Goal: Task Accomplishment & Management: Manage account settings

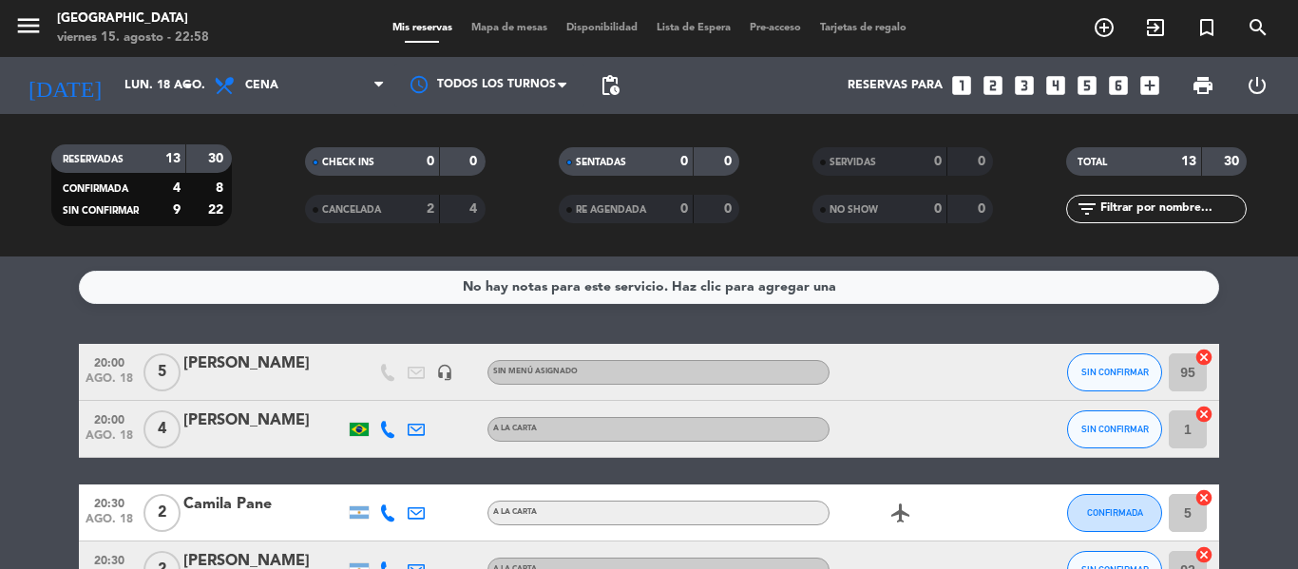
click at [1126, 84] on icon "looks_6" at bounding box center [1118, 85] width 25 height 25
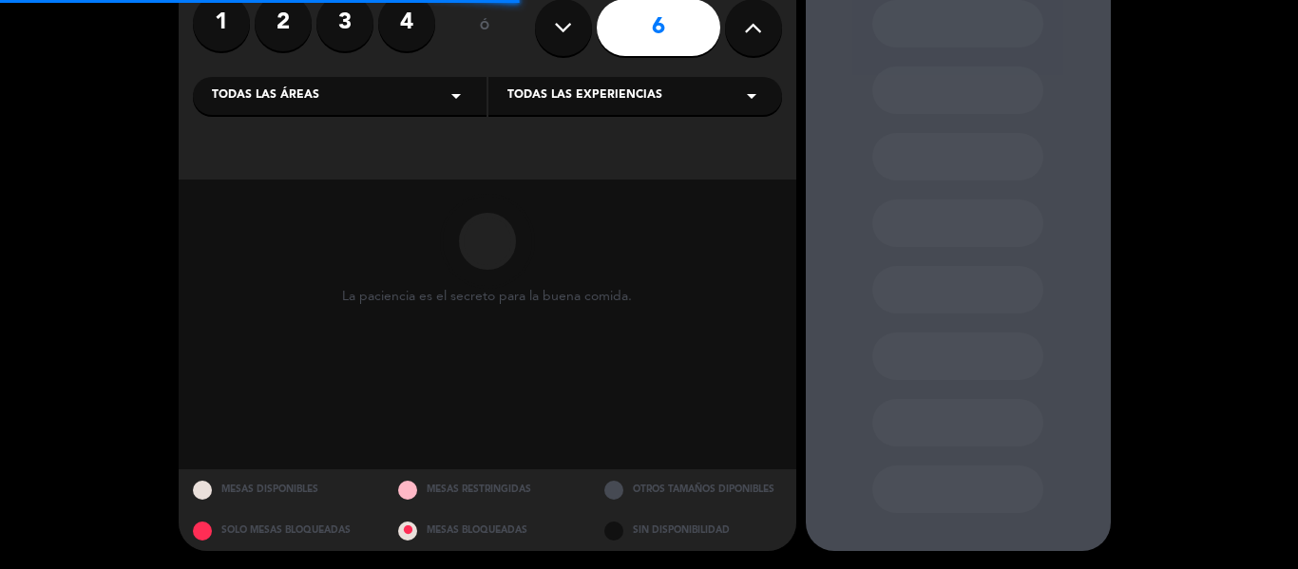
scroll to position [168, 0]
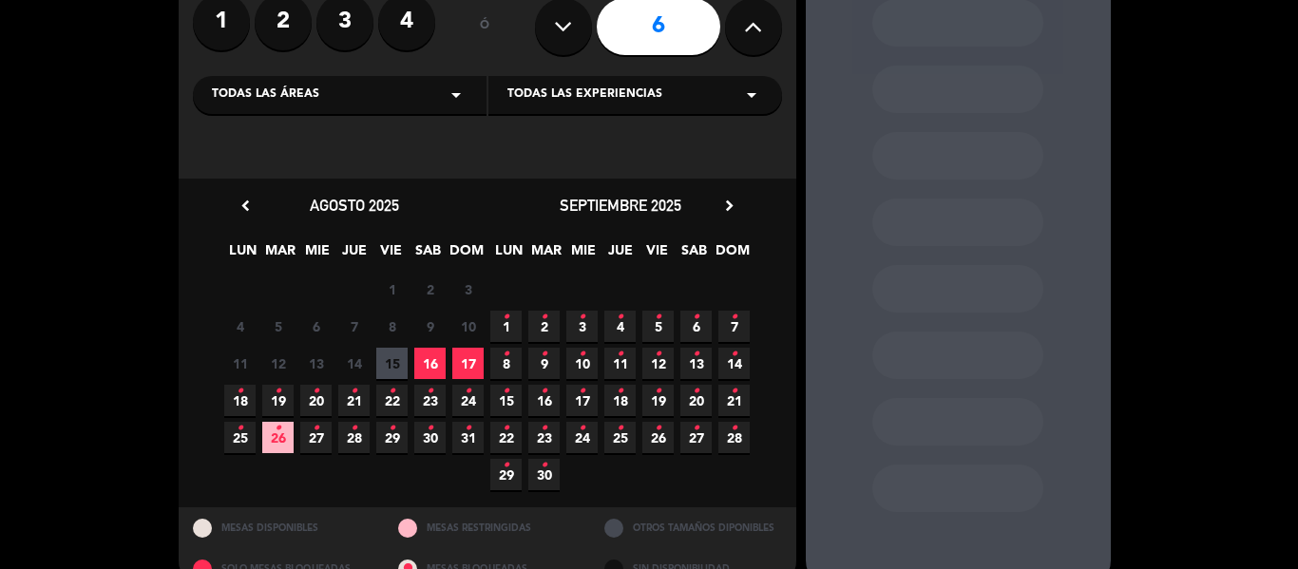
click at [467, 367] on span "17" at bounding box center [467, 363] width 31 height 31
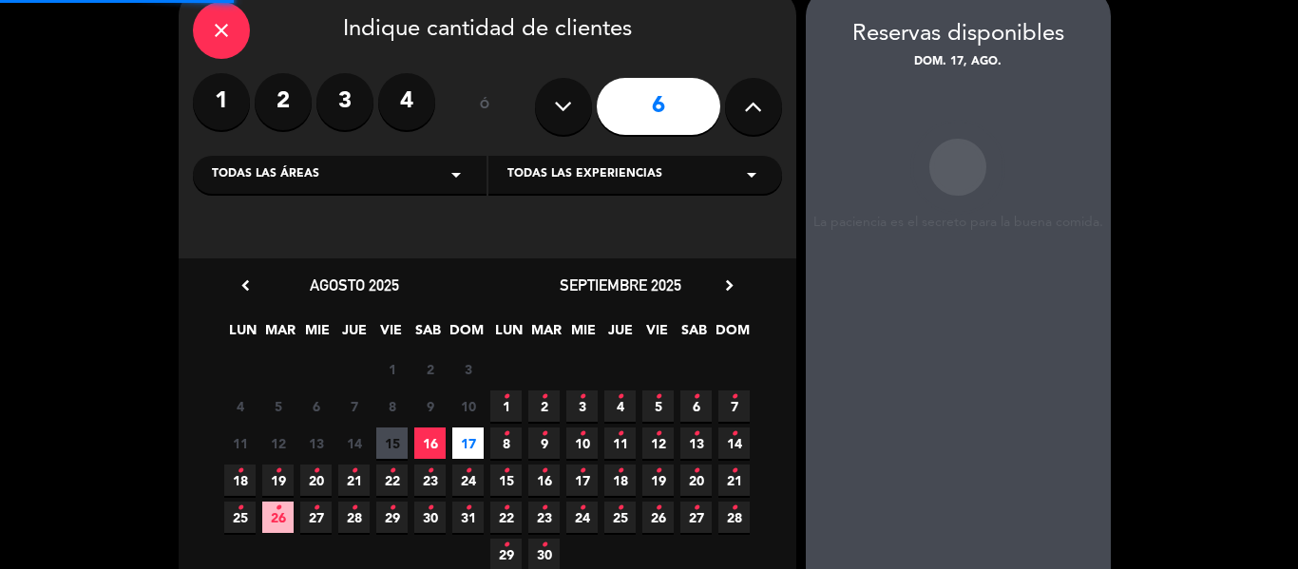
scroll to position [76, 0]
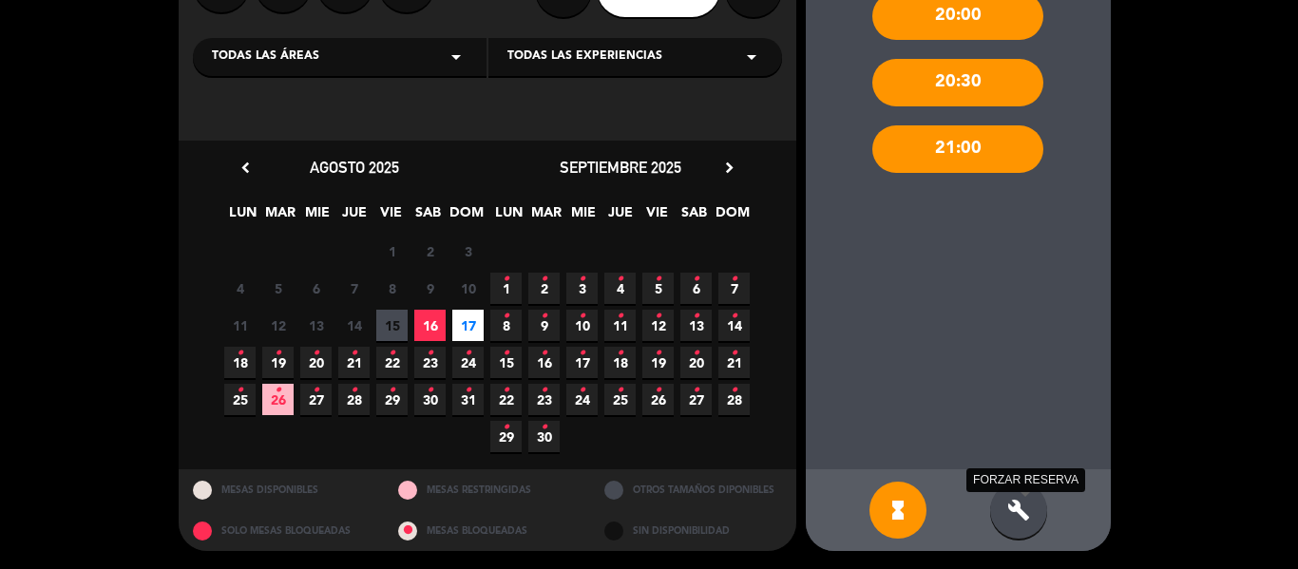
click at [1021, 508] on icon "build" at bounding box center [1018, 510] width 23 height 23
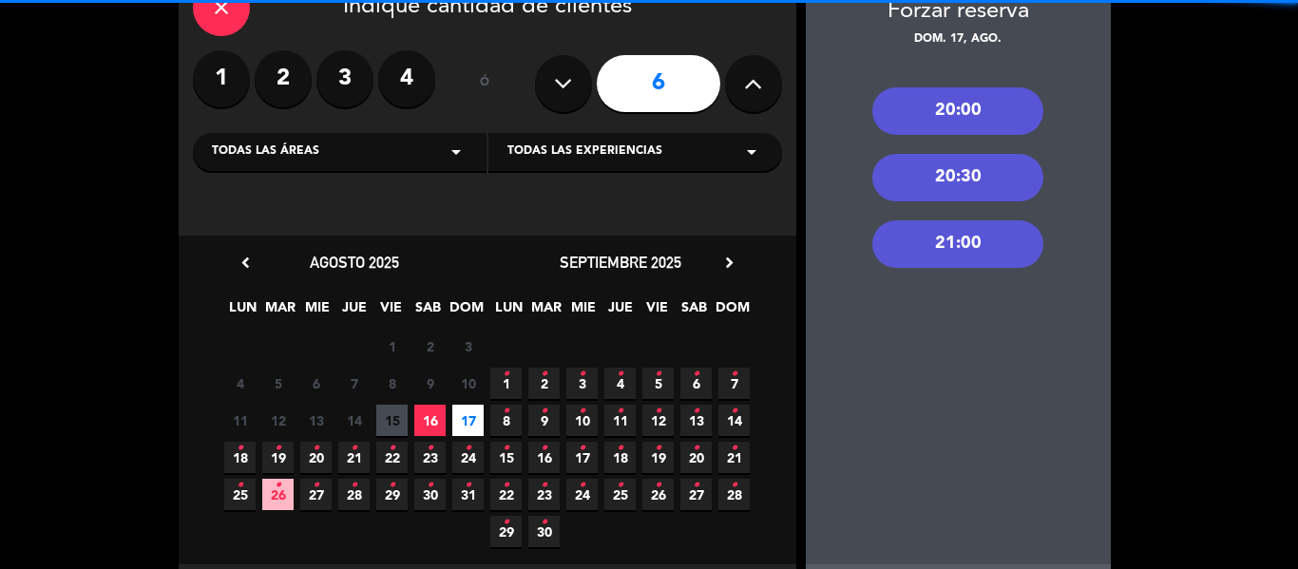
scroll to position [0, 0]
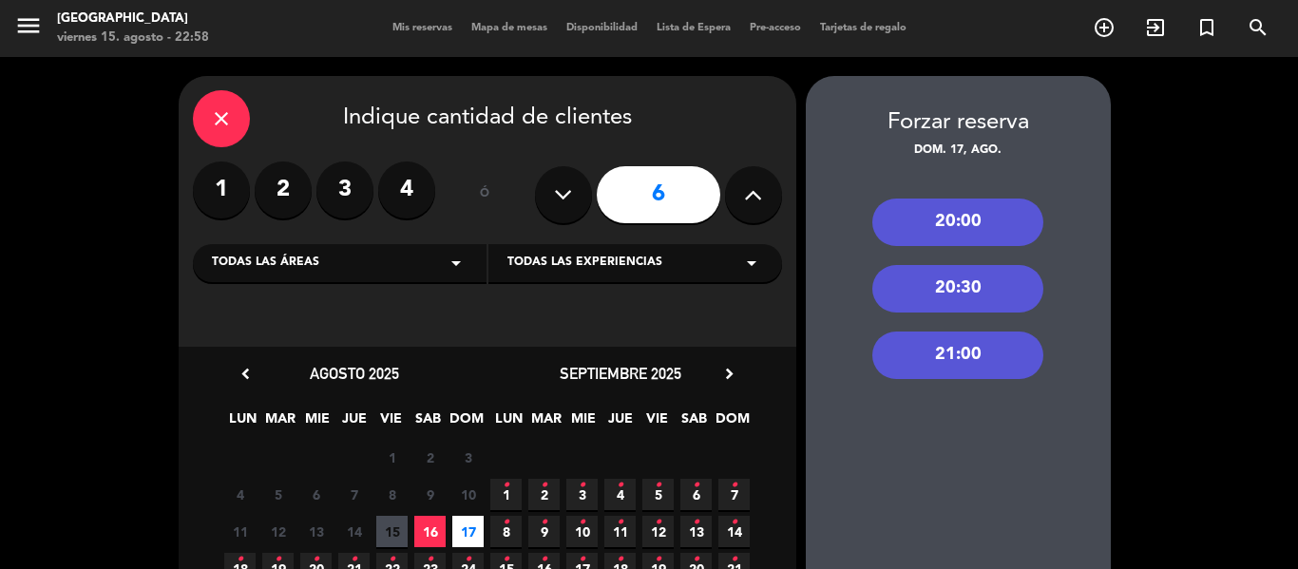
click at [969, 228] on div "20:00" at bounding box center [957, 223] width 171 height 48
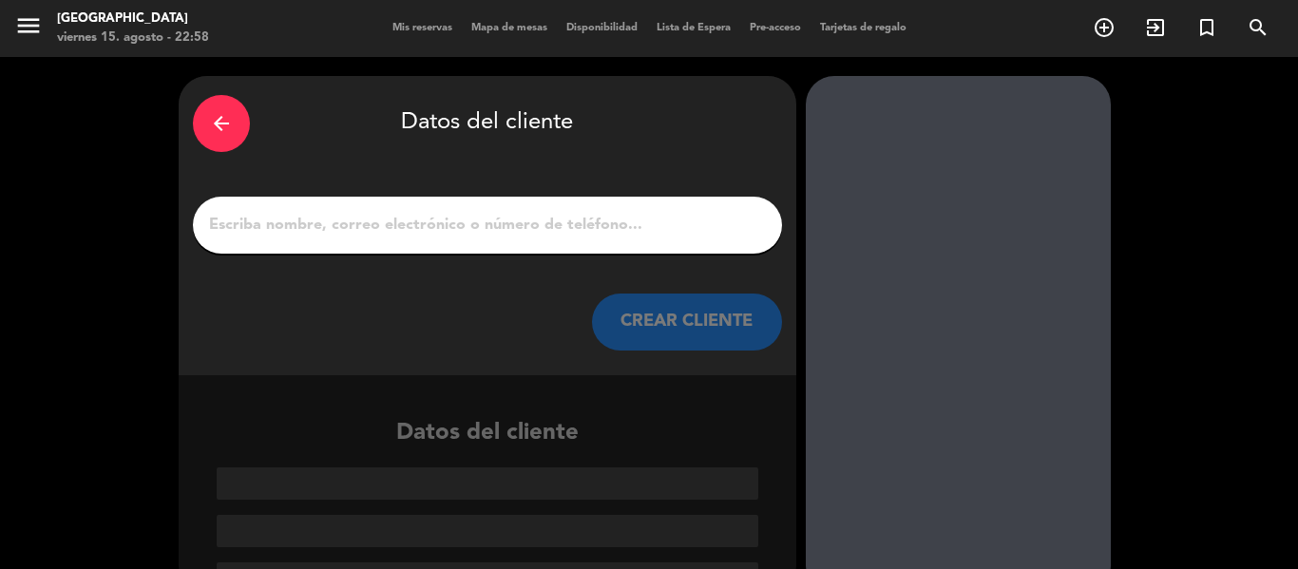
click at [451, 235] on input "1" at bounding box center [487, 225] width 561 height 27
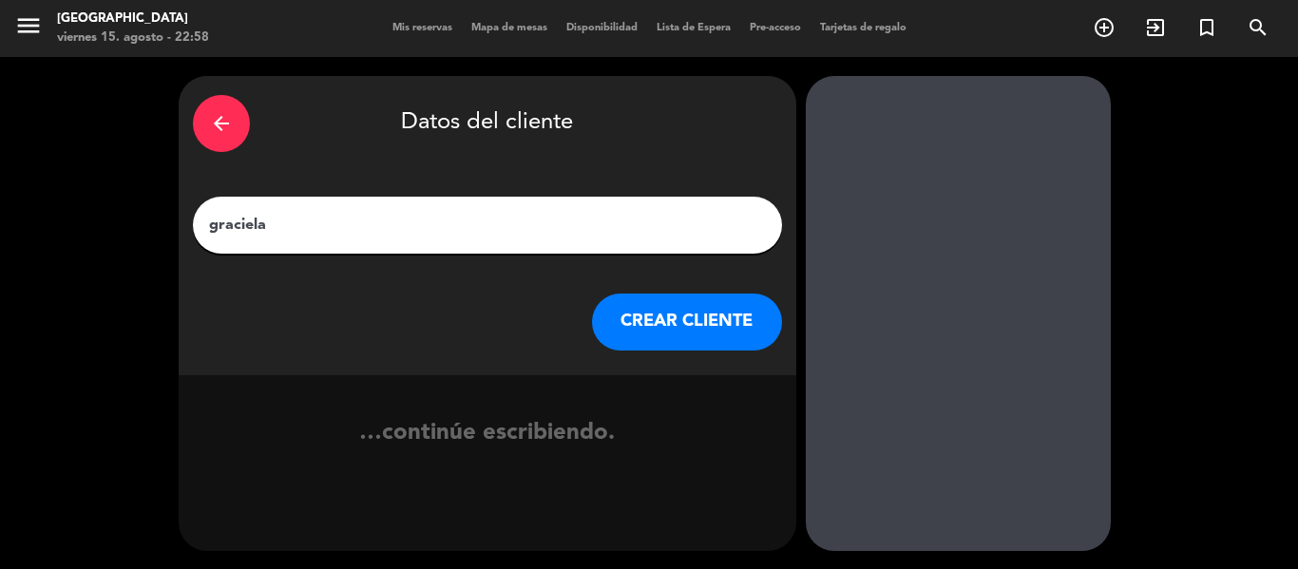
type input "graciela"
click at [658, 305] on button "CREAR CLIENTE" at bounding box center [687, 322] width 190 height 57
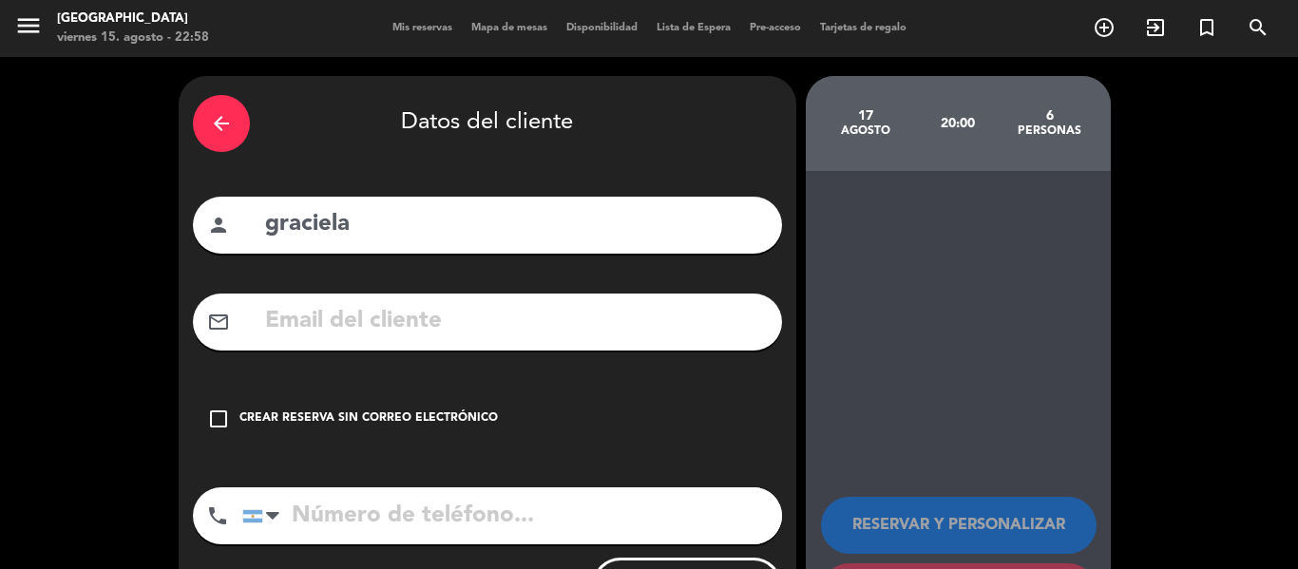
click at [450, 372] on div "arrow_back Datos del cliente person [PERSON_NAME] mail_outline check_box_outlin…" at bounding box center [488, 359] width 618 height 567
drag, startPoint x: 443, startPoint y: 391, endPoint x: 442, endPoint y: 409, distance: 17.1
click at [443, 393] on div "check_box_outline_blank Crear reserva sin correo electrónico" at bounding box center [487, 419] width 589 height 57
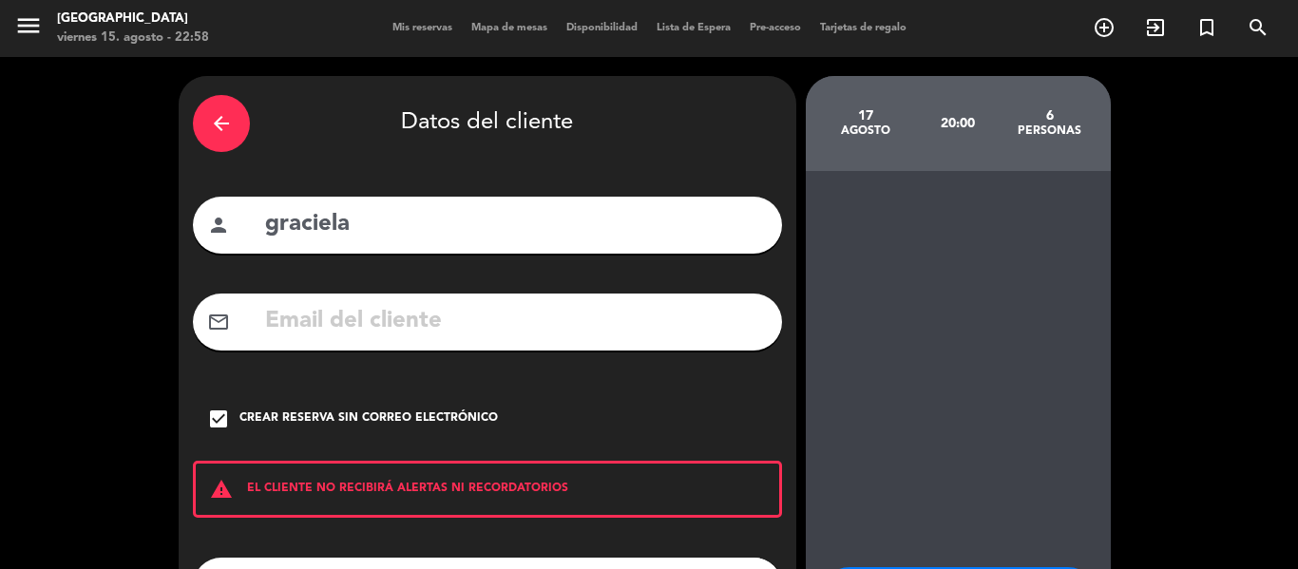
click at [442, 409] on div "check_box Crear reserva sin correo electrónico" at bounding box center [487, 419] width 589 height 57
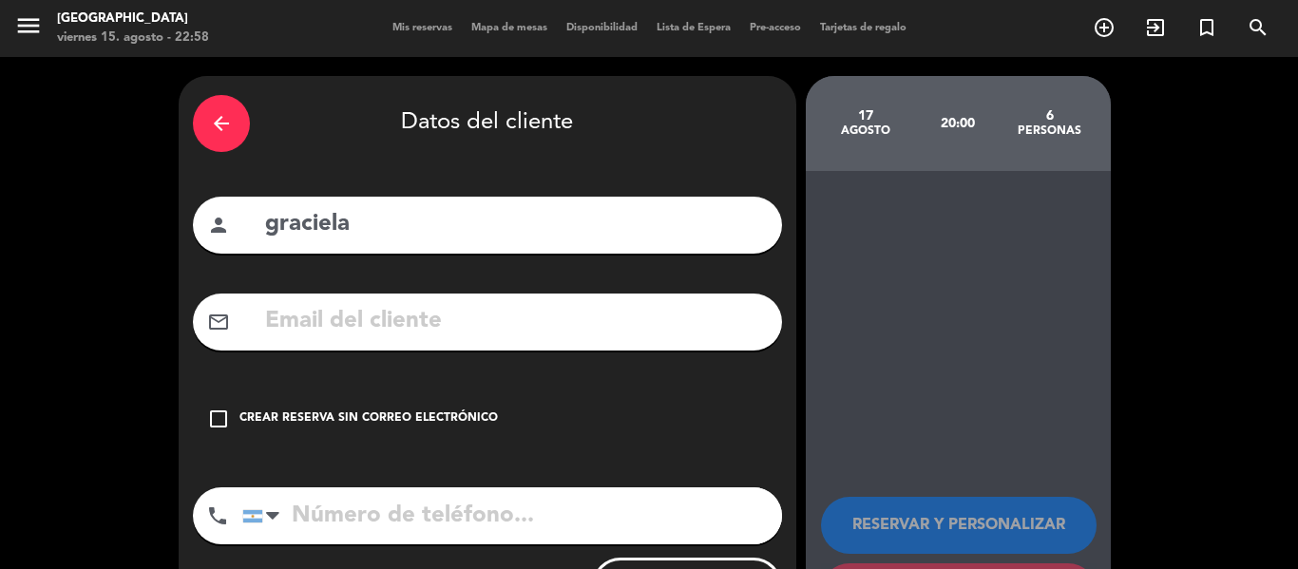
click at [387, 420] on div "Crear reserva sin correo electrónico" at bounding box center [368, 419] width 258 height 19
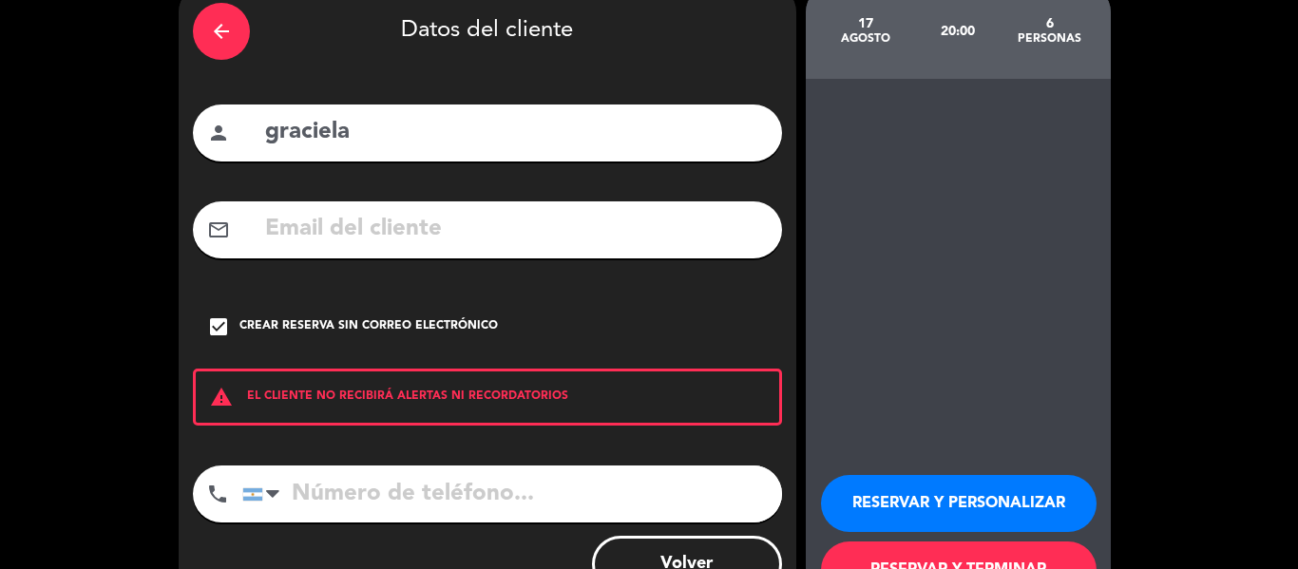
scroll to position [163, 0]
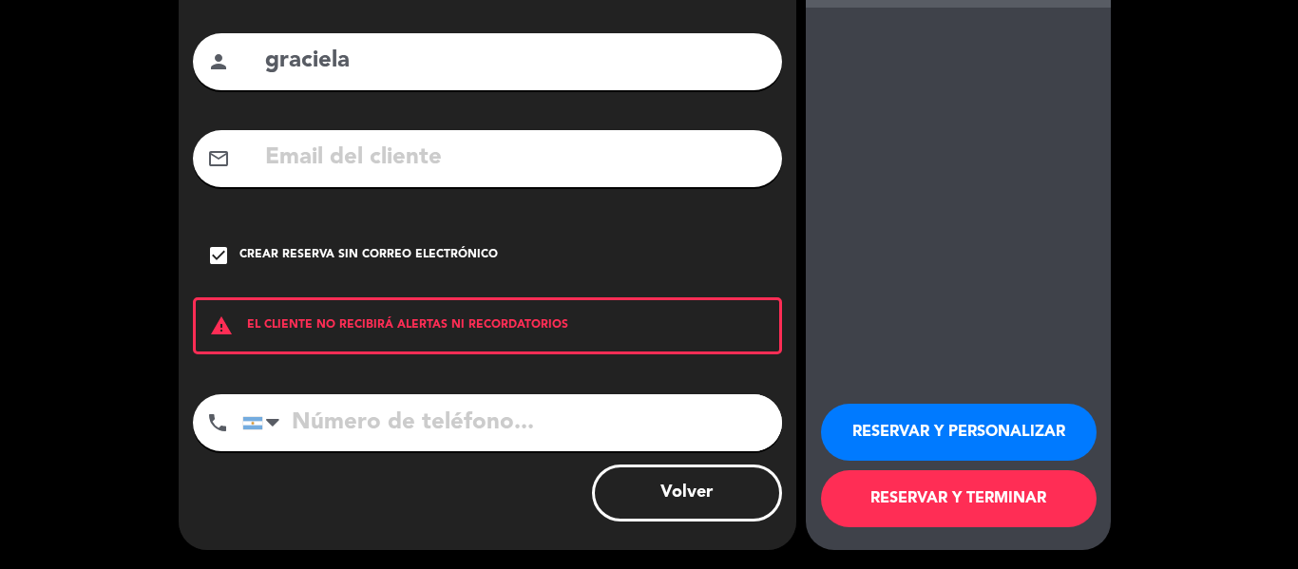
click at [1008, 510] on button "RESERVAR Y TERMINAR" at bounding box center [959, 498] width 276 height 57
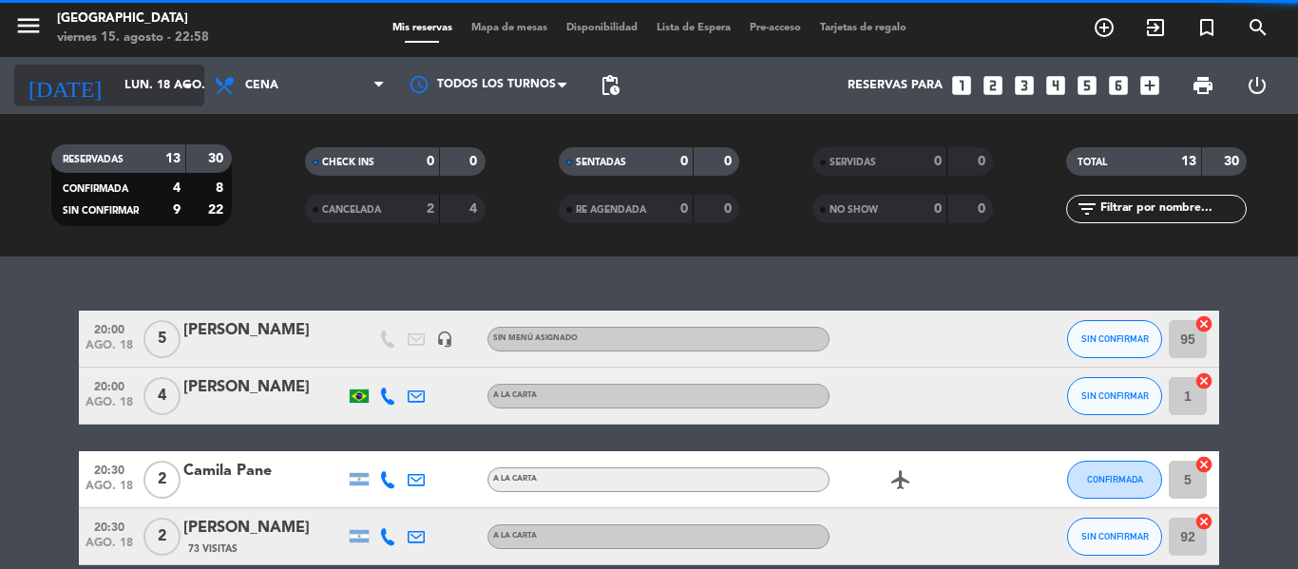
click at [152, 94] on input "lun. 18 ago." at bounding box center [195, 85] width 161 height 32
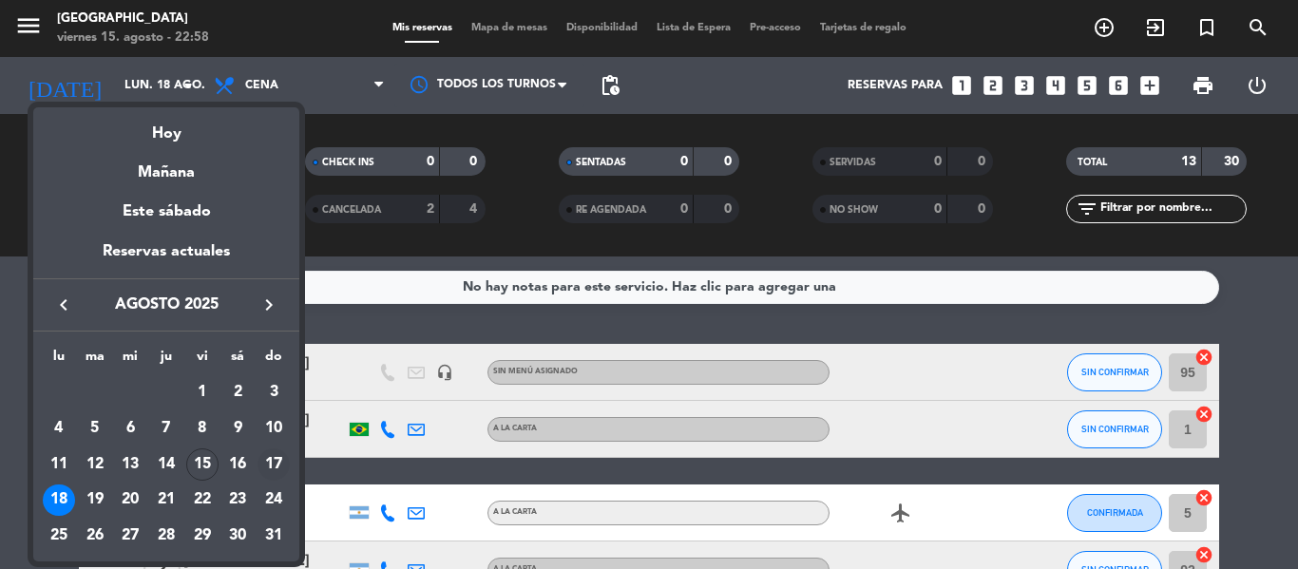
click at [277, 464] on div "17" at bounding box center [274, 465] width 32 height 32
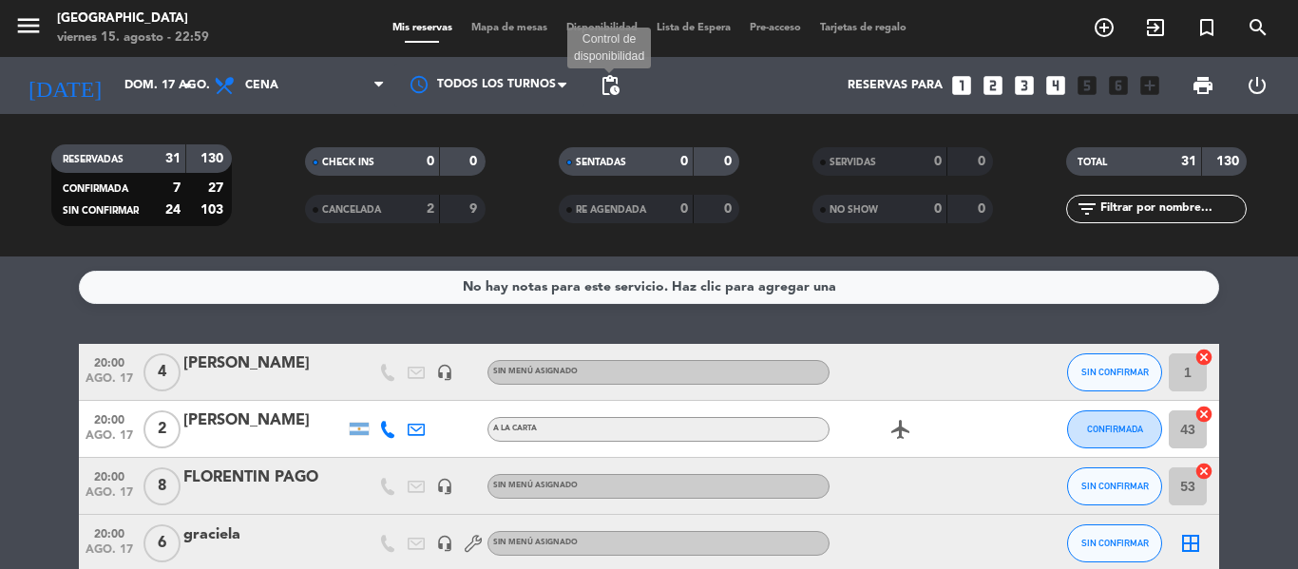
click at [610, 84] on span "pending_actions" at bounding box center [610, 85] width 23 height 23
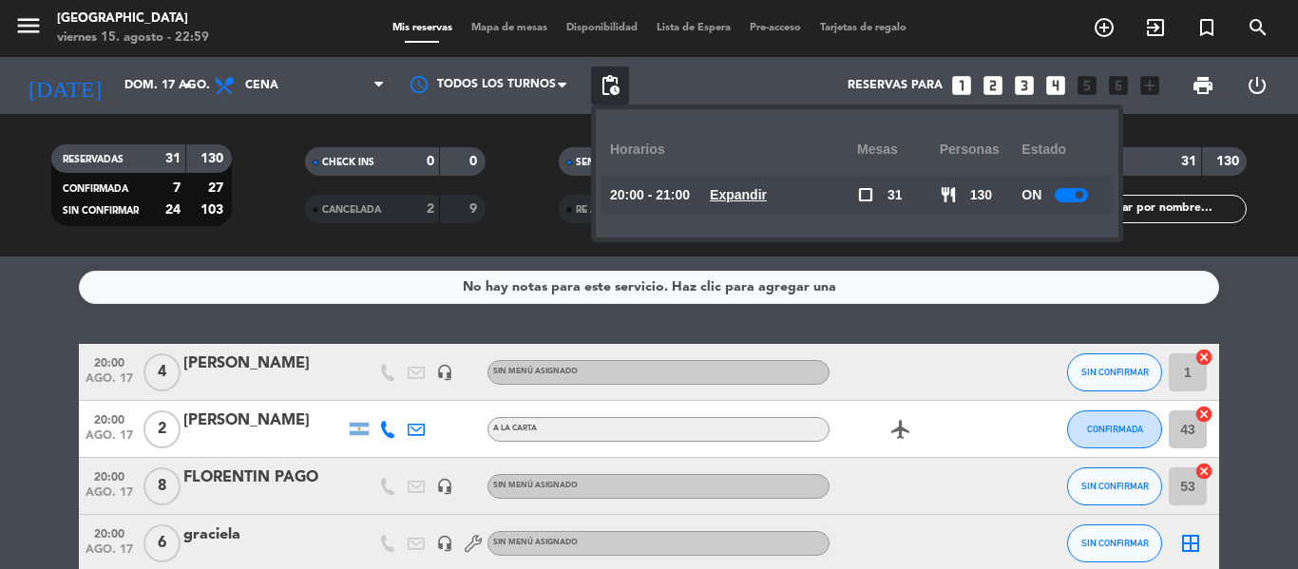
click at [1065, 194] on div at bounding box center [1071, 195] width 33 height 14
click at [745, 334] on div "No hay notas para este servicio. Haz clic para agregar una 20:00 ago. 17 4 [PER…" at bounding box center [649, 413] width 1298 height 313
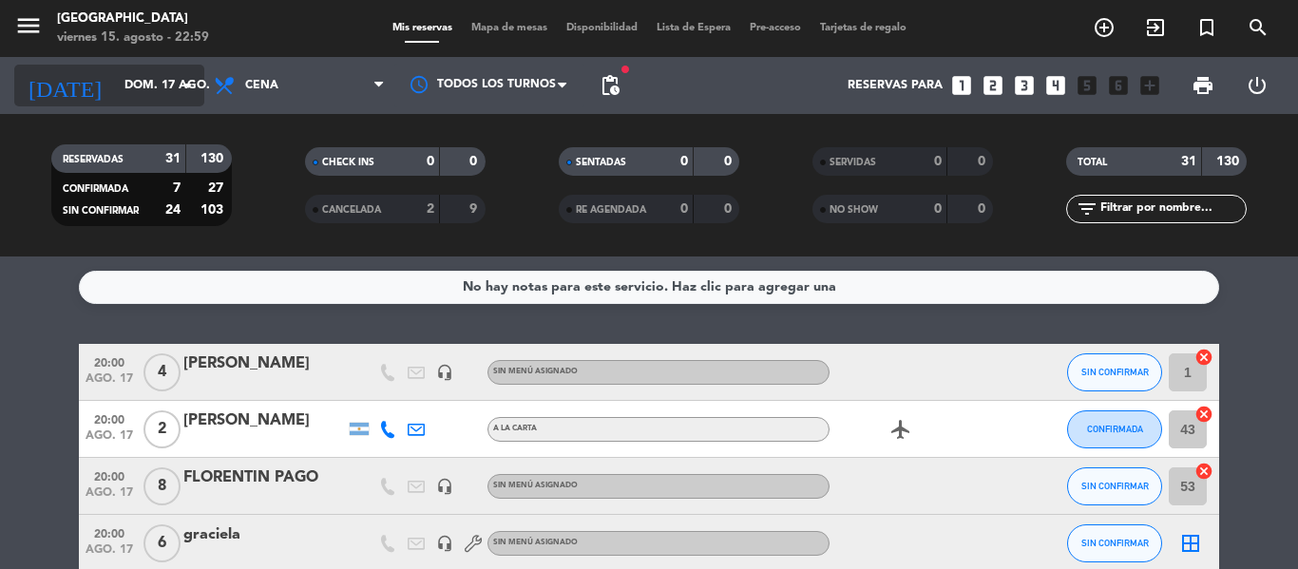
click at [115, 72] on input "dom. 17 ago." at bounding box center [195, 85] width 161 height 32
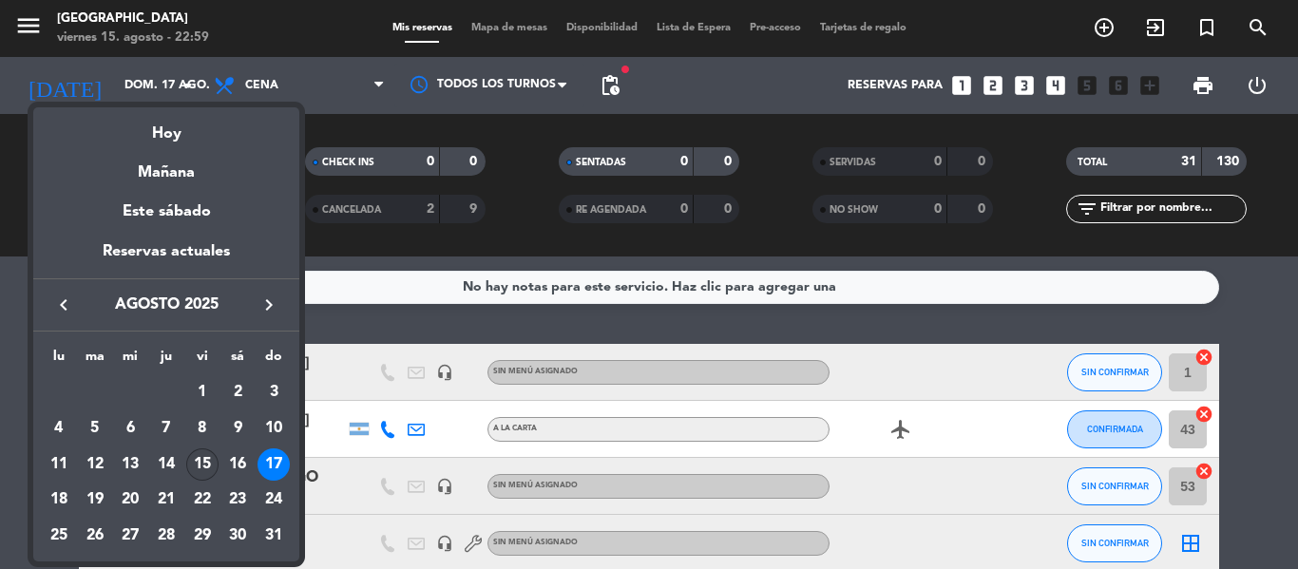
click at [207, 461] on div "15" at bounding box center [202, 465] width 32 height 32
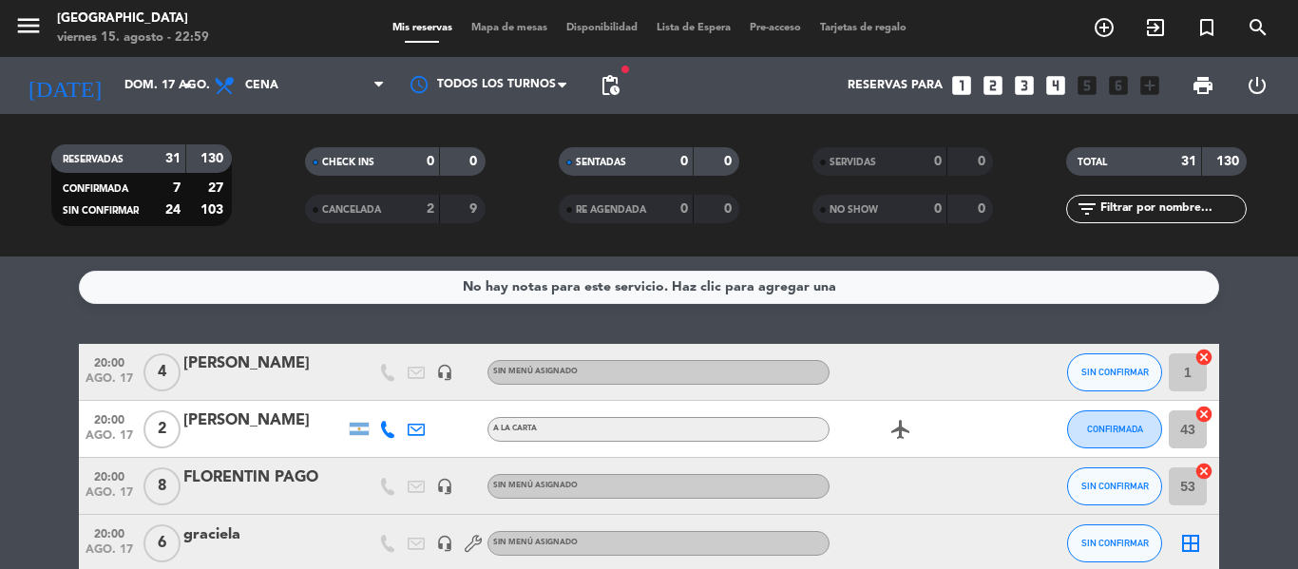
type input "vie. 15 ago."
